Goal: Navigation & Orientation: Find specific page/section

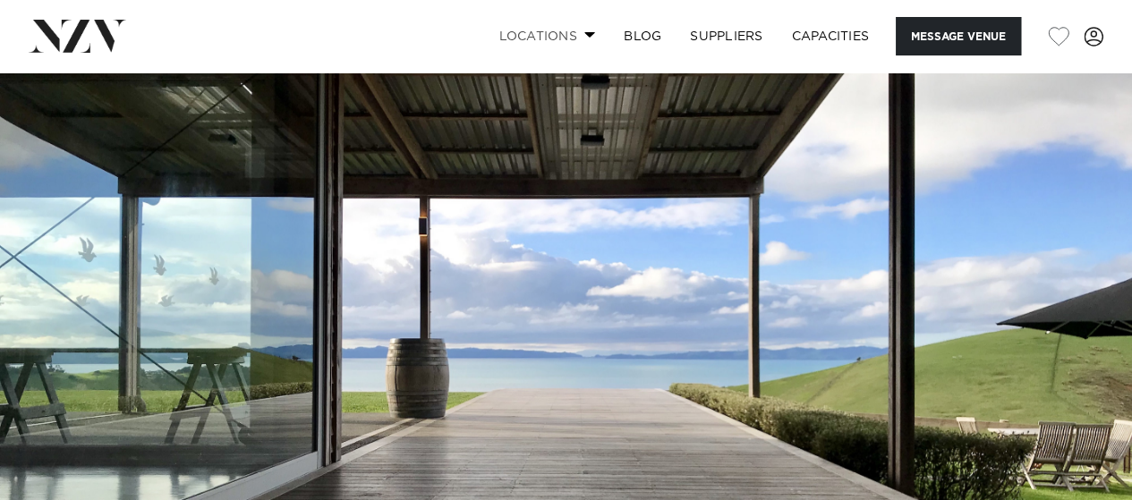
click at [548, 31] on link "Locations" at bounding box center [546, 36] width 125 height 38
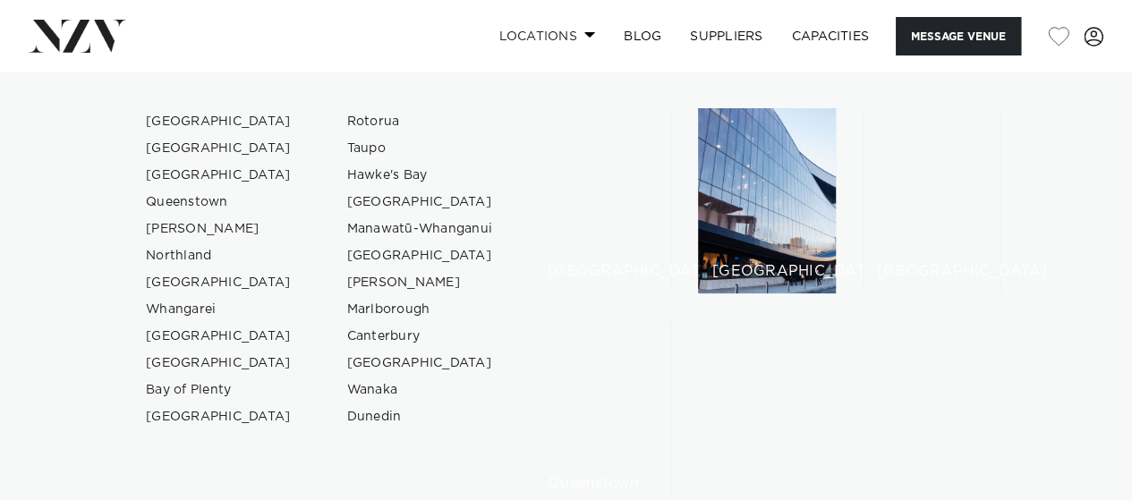
click at [548, 31] on link "Locations" at bounding box center [546, 36] width 125 height 38
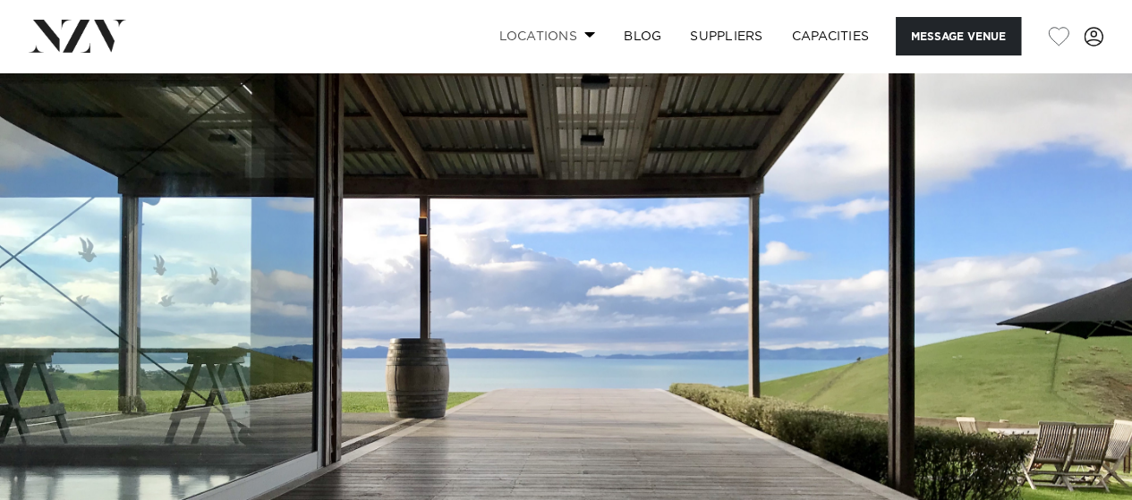
click at [585, 31] on link "Locations" at bounding box center [546, 36] width 125 height 38
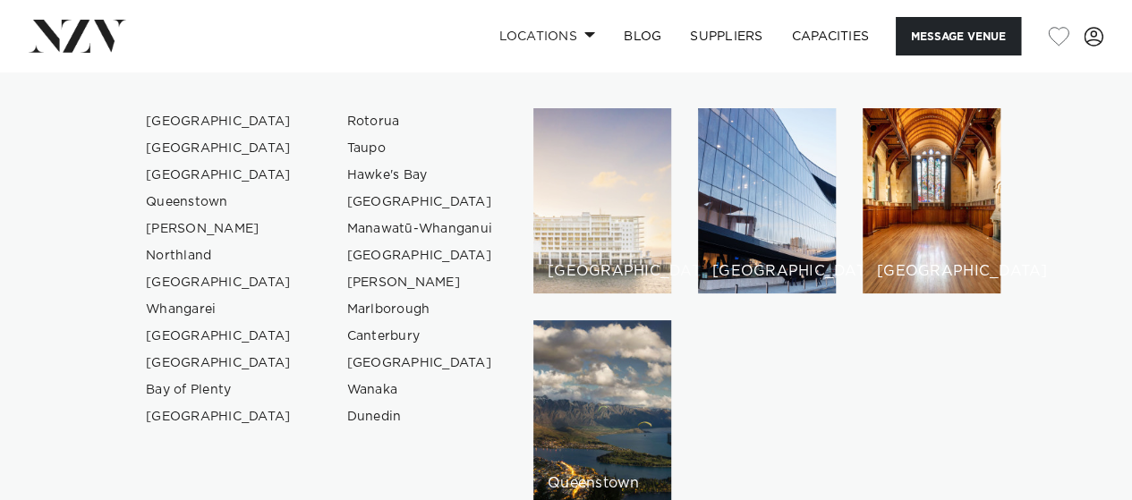
click at [603, 214] on div "[GEOGRAPHIC_DATA]" at bounding box center [602, 200] width 138 height 185
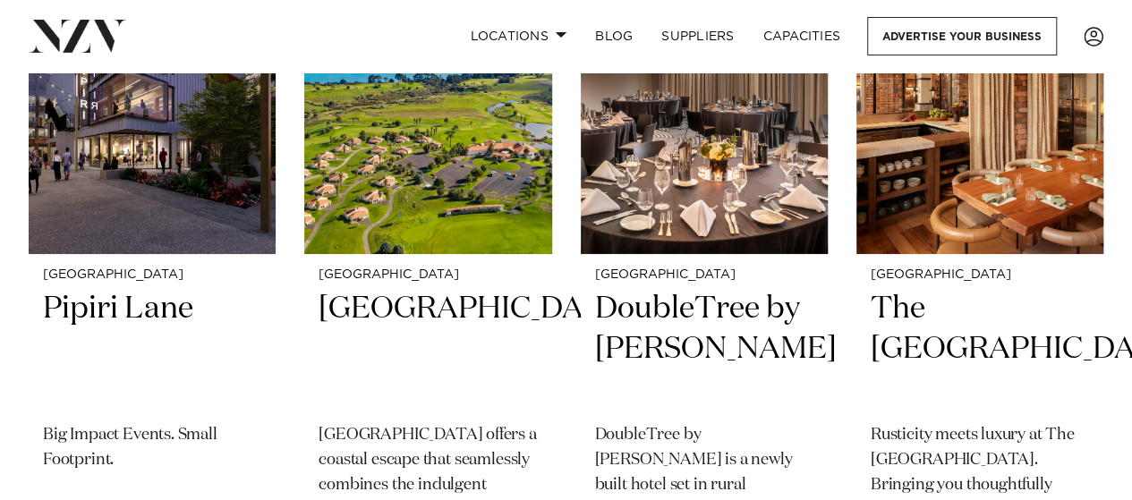
scroll to position [7150, 0]
